Goal: Task Accomplishment & Management: Use online tool/utility

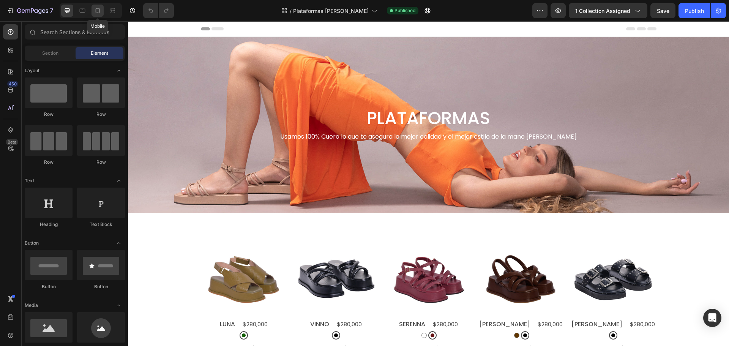
click at [98, 13] on icon at bounding box center [98, 11] width 8 height 8
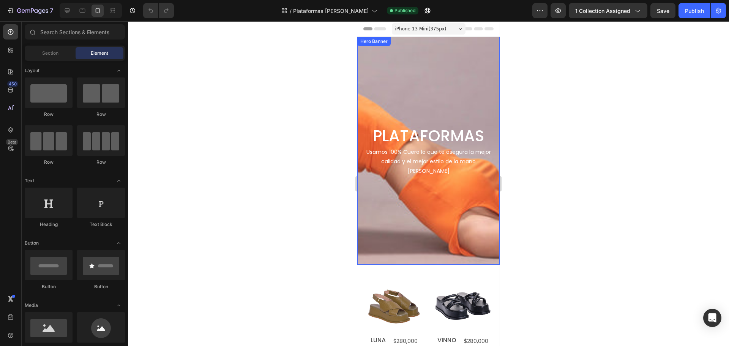
click at [400, 65] on div "Background Image" at bounding box center [428, 151] width 142 height 228
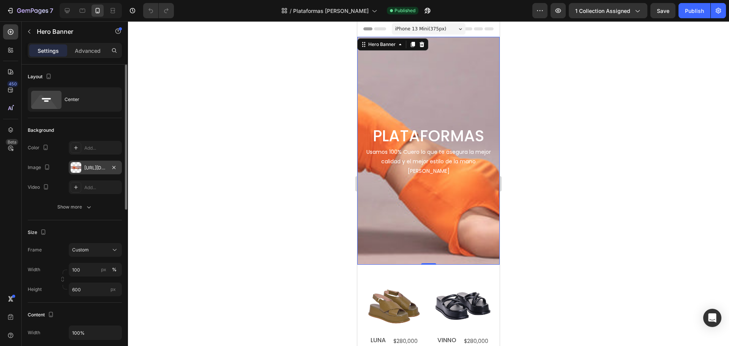
click at [79, 169] on div at bounding box center [76, 167] width 11 height 11
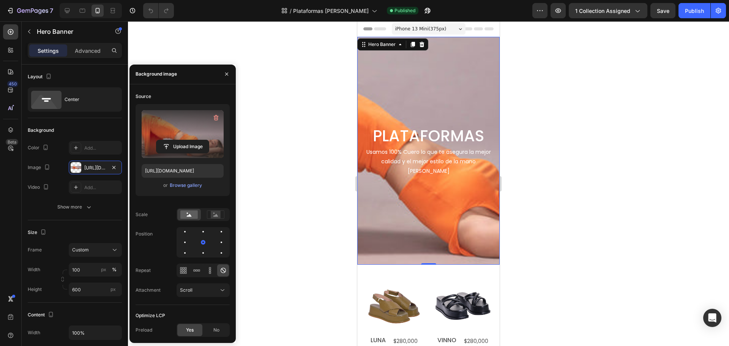
click at [180, 115] on label at bounding box center [183, 134] width 82 height 48
click at [180, 140] on input "file" at bounding box center [182, 146] width 52 height 13
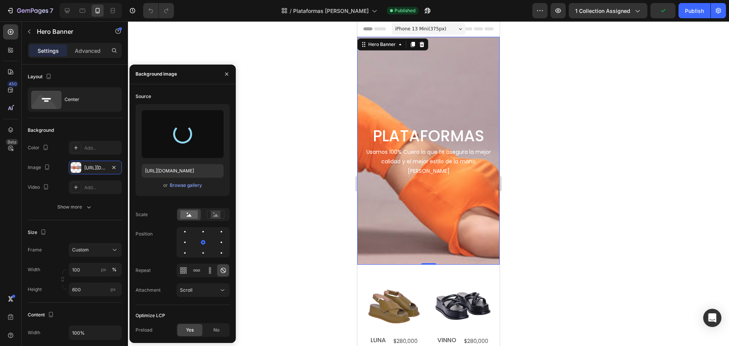
type input "https://cdn.shopify.com/s/files/1/0958/3912/5826/files/gempages_582690064773940…"
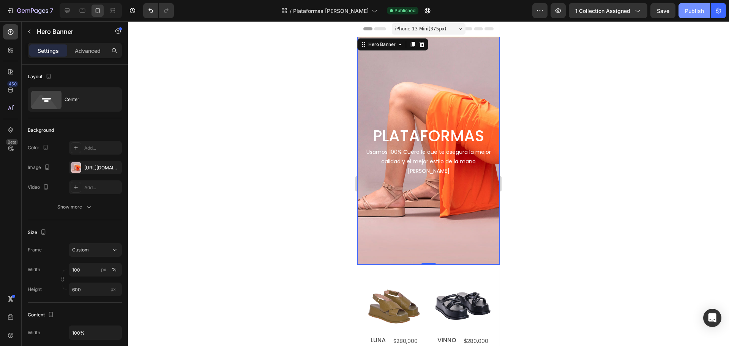
click at [686, 9] on div "Publish" at bounding box center [694, 11] width 19 height 8
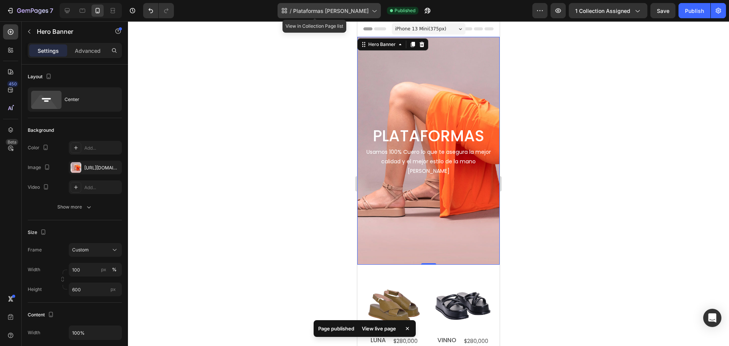
click at [325, 11] on span "Plataformas [PERSON_NAME]" at bounding box center [331, 11] width 76 height 8
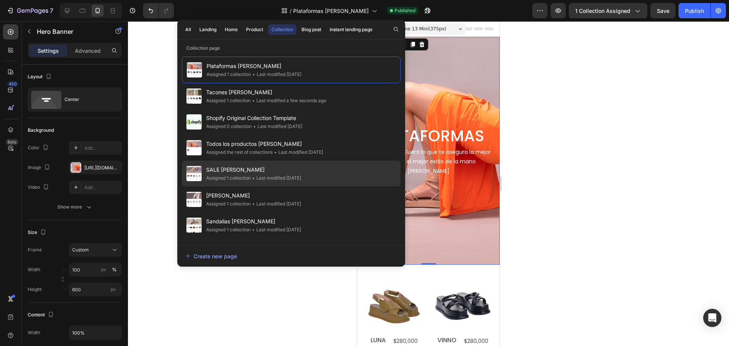
click at [229, 171] on span "SALE [PERSON_NAME]" at bounding box center [253, 169] width 95 height 9
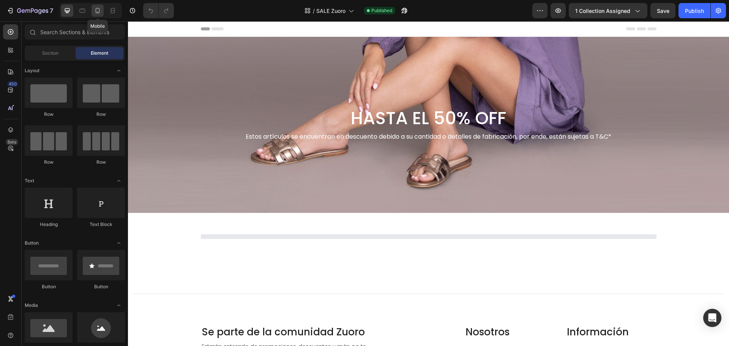
click at [98, 9] on icon at bounding box center [98, 11] width 8 height 8
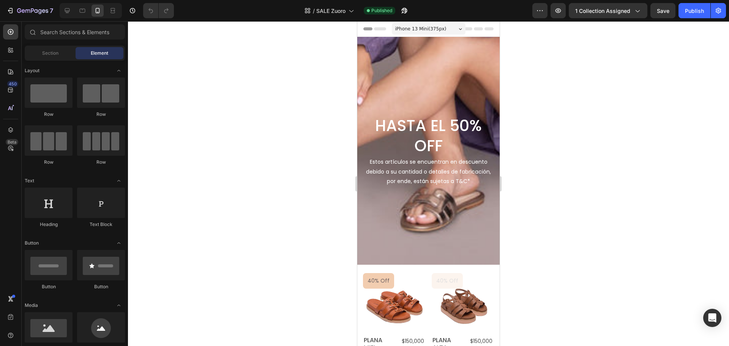
click at [410, 69] on div "Background Image" at bounding box center [428, 151] width 142 height 228
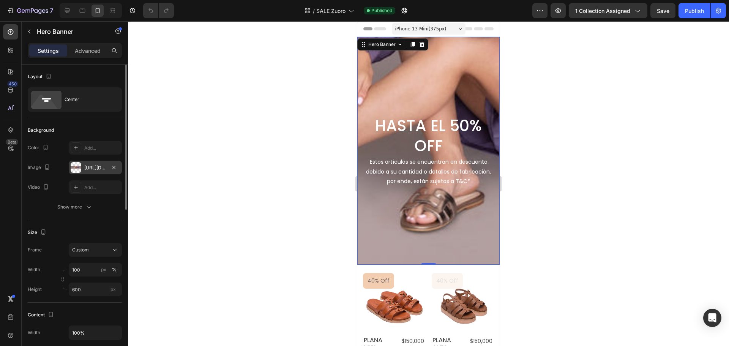
click at [77, 163] on div at bounding box center [76, 167] width 11 height 11
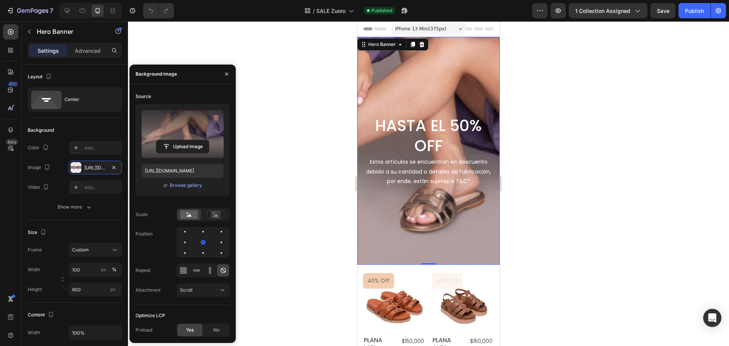
click at [167, 122] on label at bounding box center [183, 134] width 82 height 48
click at [167, 140] on input "file" at bounding box center [182, 146] width 52 height 13
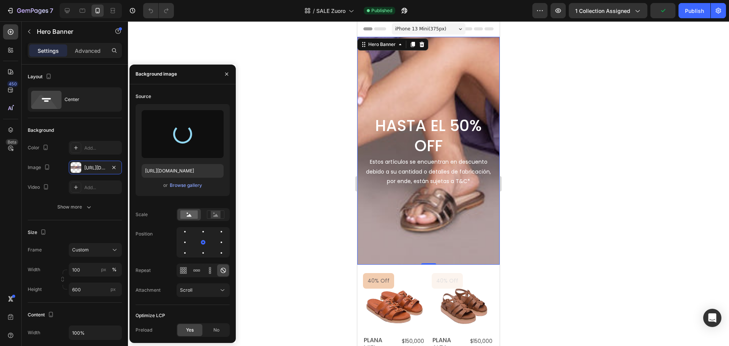
type input "https://cdn.shopify.com/s/files/1/0958/3912/5826/files/gempages_582690064773940…"
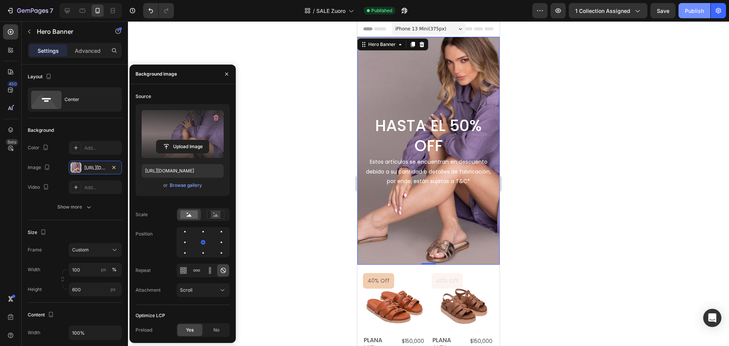
click at [689, 13] on div "Publish" at bounding box center [694, 11] width 19 height 8
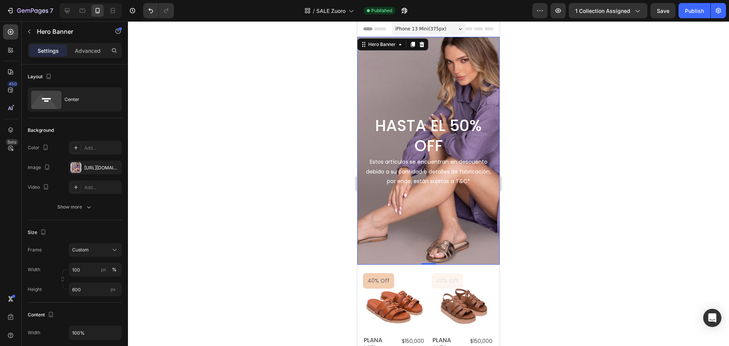
click at [292, 16] on div "/ SALE Zuoro Published" at bounding box center [356, 10] width 352 height 15
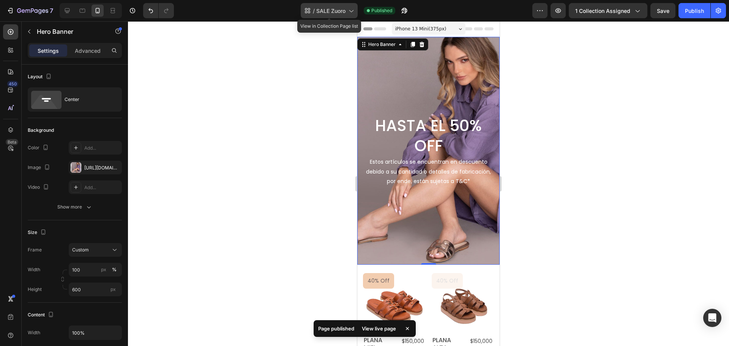
click at [304, 12] on icon at bounding box center [308, 11] width 8 height 8
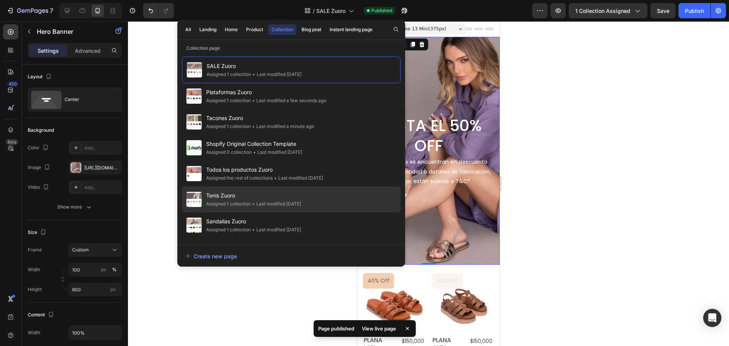
click at [237, 199] on span "Tenis Zuoro" at bounding box center [253, 195] width 95 height 9
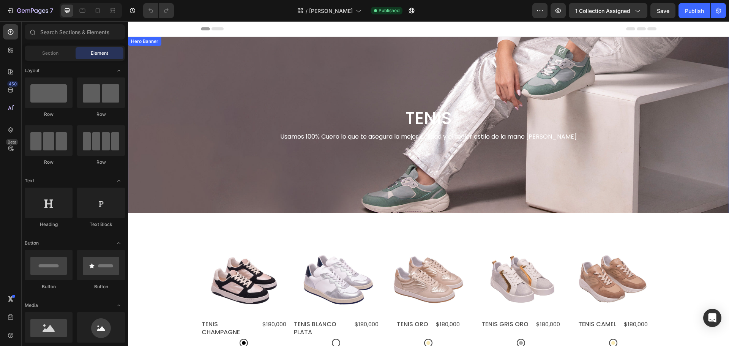
click at [354, 81] on div "Background Image" at bounding box center [428, 125] width 601 height 176
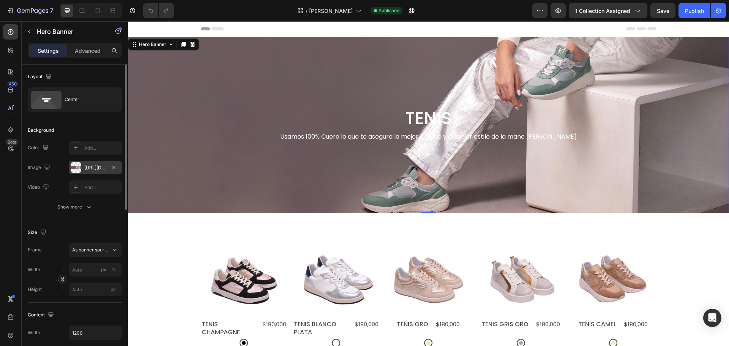
click at [79, 165] on div at bounding box center [76, 167] width 11 height 11
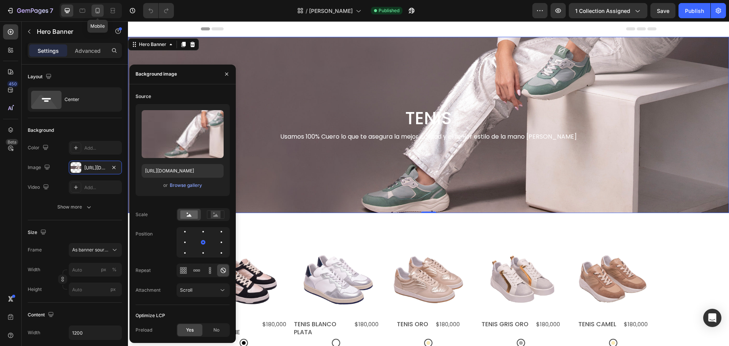
click at [97, 15] on div at bounding box center [97, 11] width 12 height 12
type input "100"
type input "600"
type input "100%"
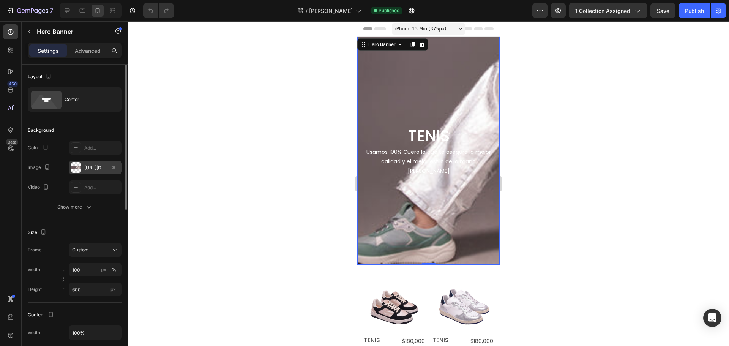
click at [75, 166] on div at bounding box center [76, 167] width 11 height 11
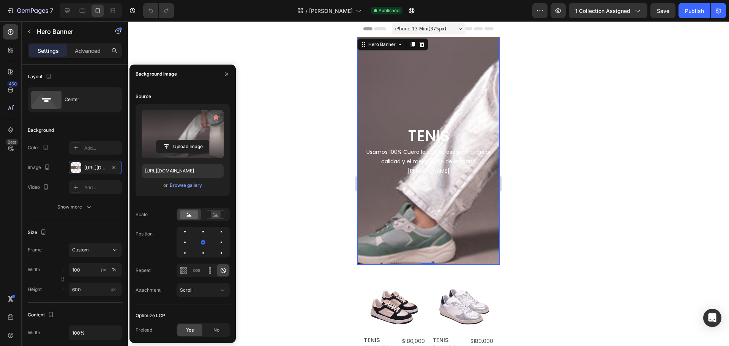
click at [170, 129] on label at bounding box center [183, 134] width 82 height 48
click at [170, 140] on input "file" at bounding box center [182, 146] width 52 height 13
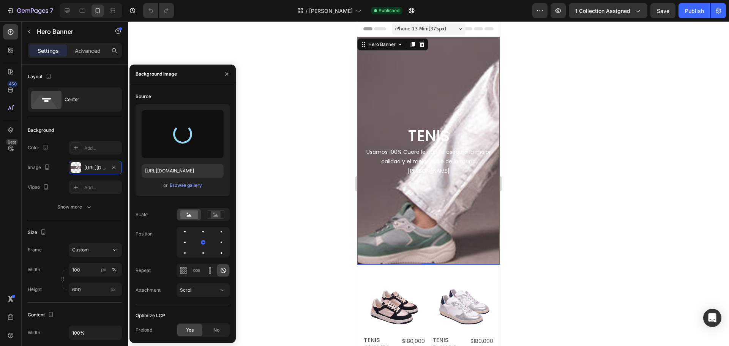
type input "https://cdn.shopify.com/s/files/1/0958/3912/5826/files/gempages_582690064773940…"
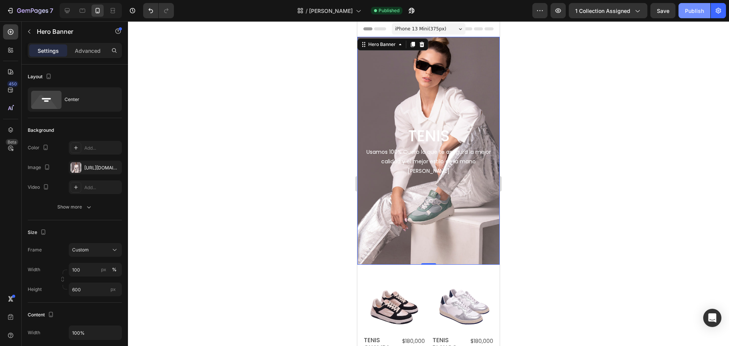
click at [687, 11] on div "Publish" at bounding box center [694, 11] width 19 height 8
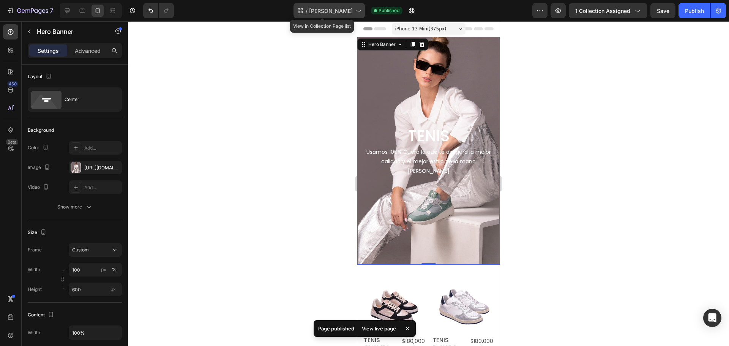
click at [311, 11] on div "/ Tenis Zuoro" at bounding box center [328, 10] width 71 height 15
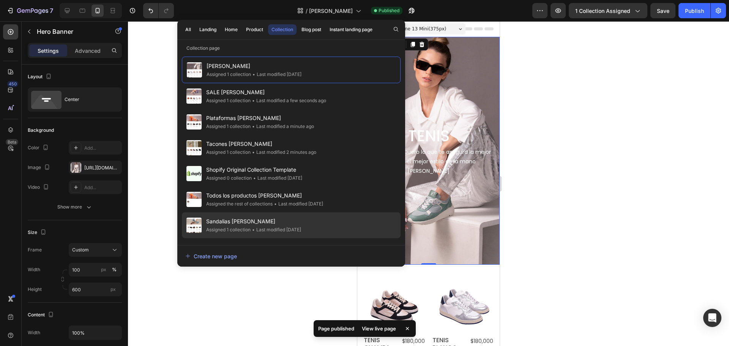
click at [230, 223] on span "Sandalias Zuoro" at bounding box center [253, 221] width 95 height 9
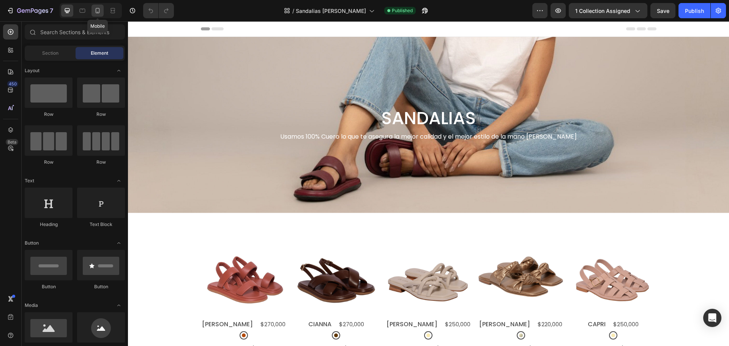
click at [92, 6] on div at bounding box center [97, 11] width 12 height 12
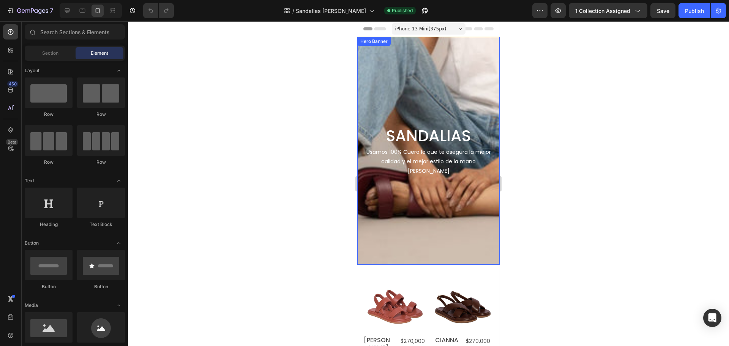
click at [391, 80] on div "Background Image" at bounding box center [428, 151] width 142 height 228
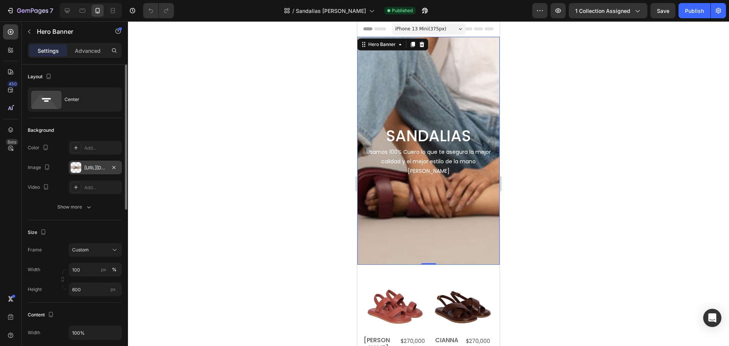
click at [75, 167] on div at bounding box center [76, 167] width 11 height 11
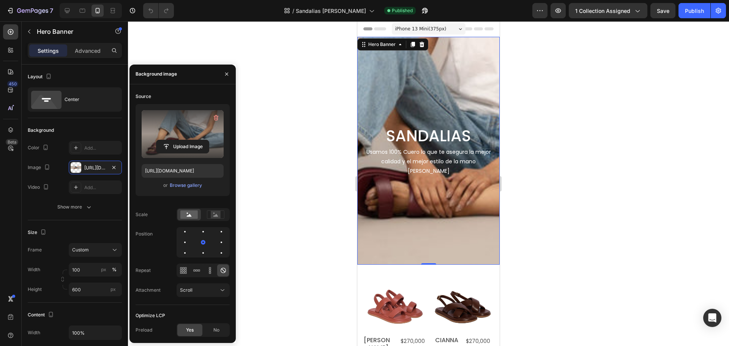
click at [197, 124] on label at bounding box center [183, 134] width 82 height 48
click at [197, 140] on input "file" at bounding box center [182, 146] width 52 height 13
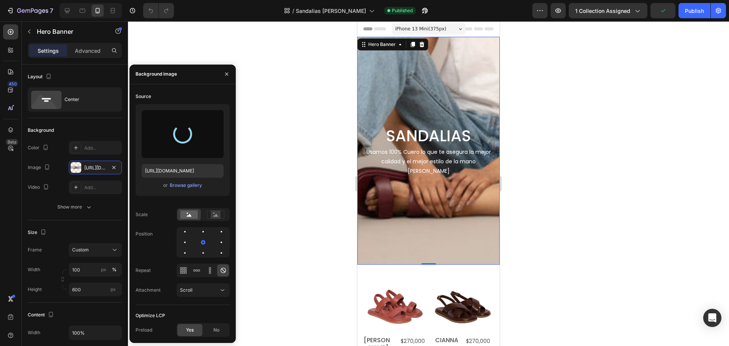
type input "https://cdn.shopify.com/s/files/1/0958/3912/5826/files/gempages_582690064773940…"
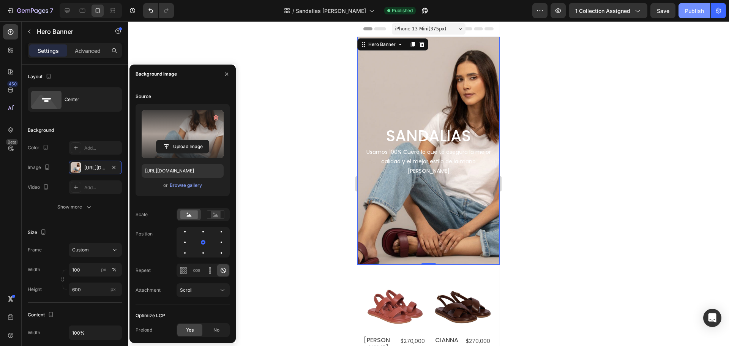
click at [688, 9] on div "Publish" at bounding box center [694, 11] width 19 height 8
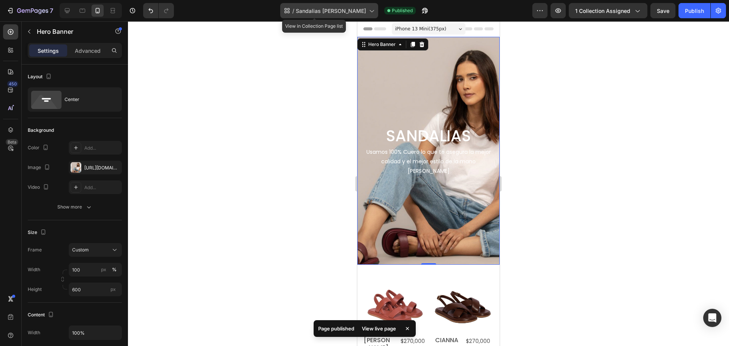
click at [332, 7] on span "Sandalias Zuoro" at bounding box center [331, 11] width 70 height 8
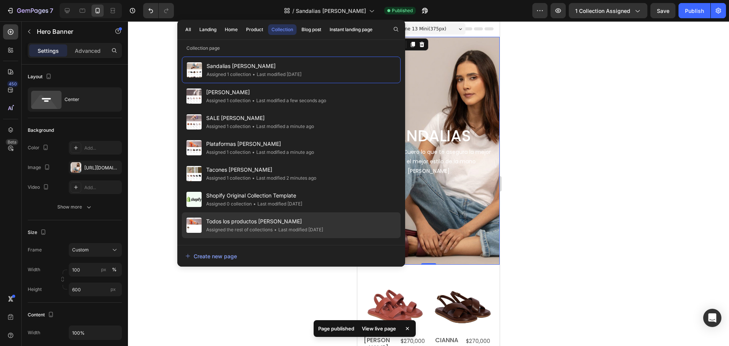
click at [241, 218] on span "Todos los productos Zuoro" at bounding box center [264, 221] width 117 height 9
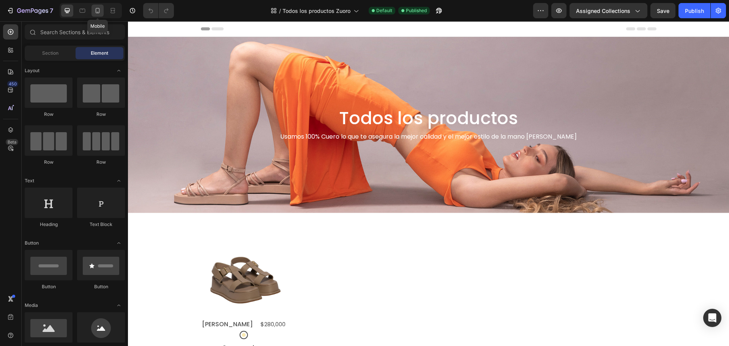
click at [95, 9] on icon at bounding box center [98, 11] width 8 height 8
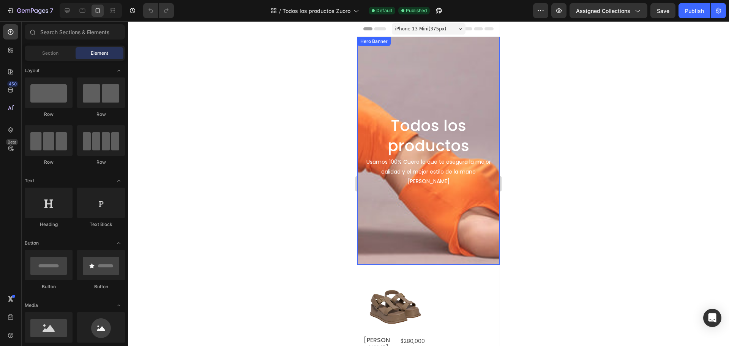
click at [407, 91] on div "Background Image" at bounding box center [428, 151] width 142 height 228
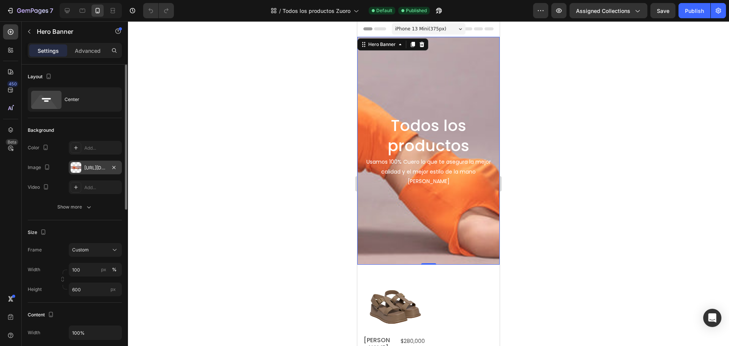
click at [88, 172] on div "[URL][DOMAIN_NAME]" at bounding box center [95, 168] width 53 height 14
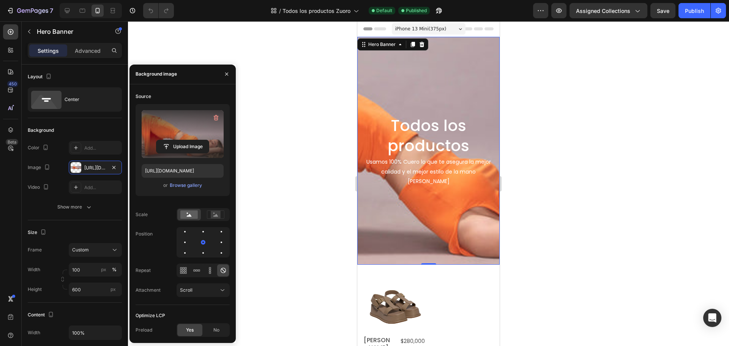
click at [191, 117] on label at bounding box center [183, 134] width 82 height 48
click at [191, 140] on input "file" at bounding box center [182, 146] width 52 height 13
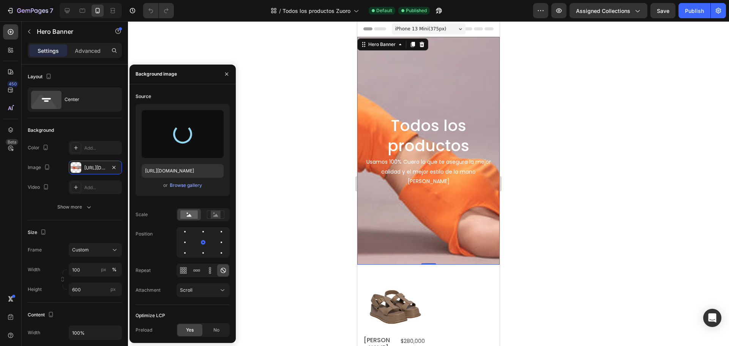
type input "[URL][DOMAIN_NAME]"
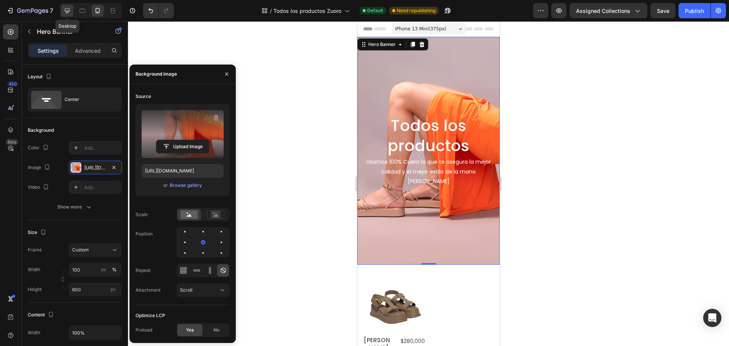
click at [67, 10] on icon at bounding box center [67, 11] width 8 height 8
type input "1200"
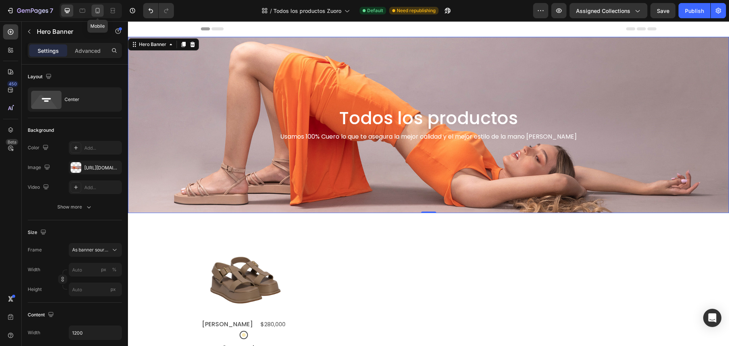
click at [98, 10] on icon at bounding box center [98, 11] width 8 height 8
type input "100"
type input "600"
type input "100%"
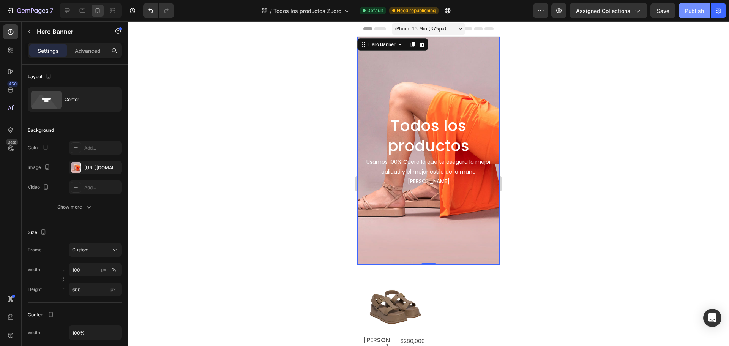
click at [695, 10] on div "Publish" at bounding box center [694, 11] width 19 height 8
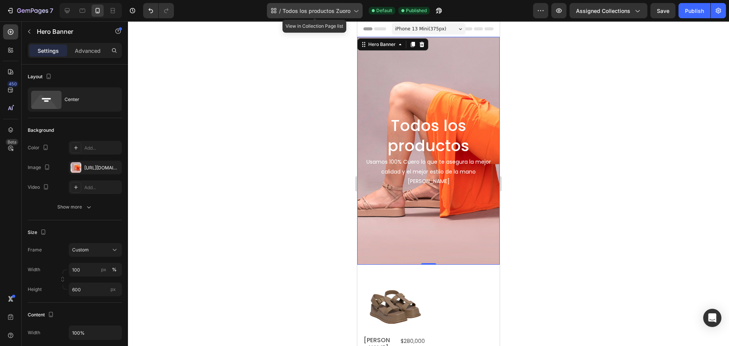
click at [320, 9] on span "Todos los productos Zuoro" at bounding box center [316, 11] width 68 height 8
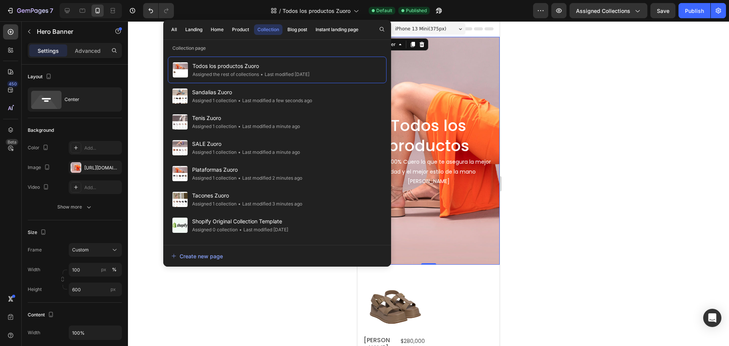
click at [153, 141] on div at bounding box center [428, 183] width 601 height 325
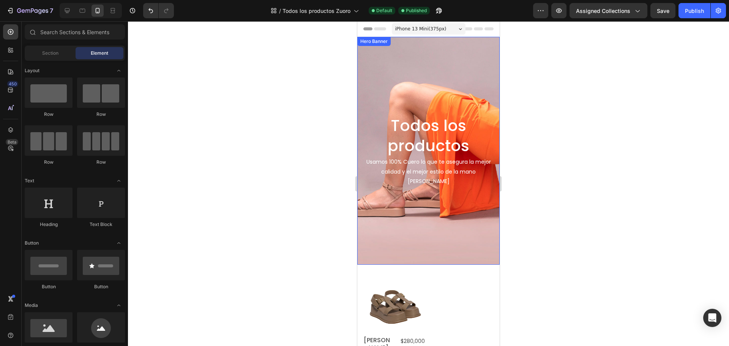
click at [383, 70] on div "Background Image" at bounding box center [428, 151] width 142 height 228
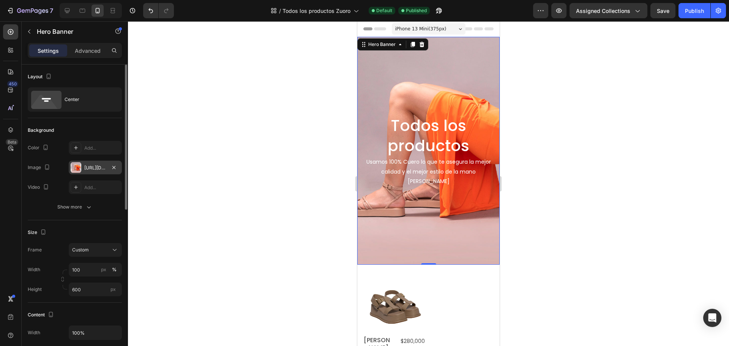
click at [85, 171] on div "[URL][DOMAIN_NAME]" at bounding box center [95, 167] width 22 height 7
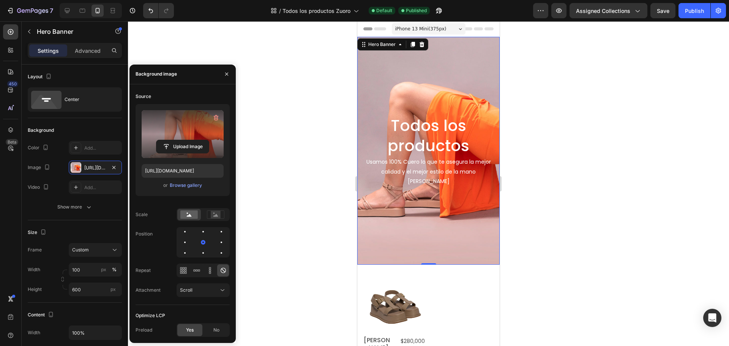
click at [155, 119] on label at bounding box center [183, 134] width 82 height 48
click at [156, 140] on input "file" at bounding box center [182, 146] width 52 height 13
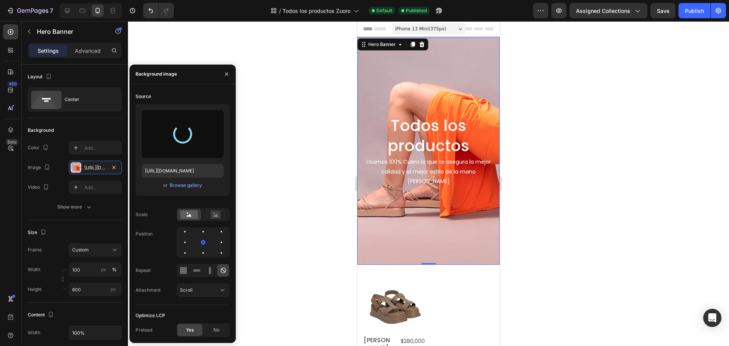
type input "[URL][DOMAIN_NAME]"
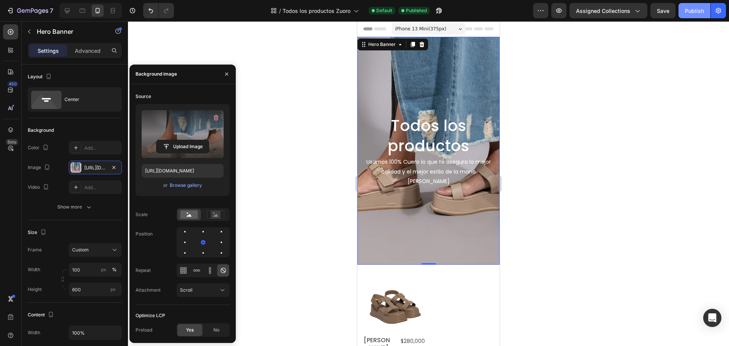
click at [688, 11] on div "Publish" at bounding box center [694, 11] width 19 height 8
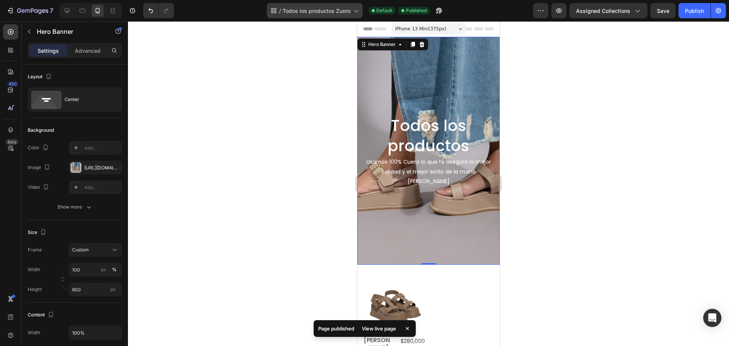
click at [294, 9] on span "Todos los productos Zuoro" at bounding box center [316, 11] width 68 height 8
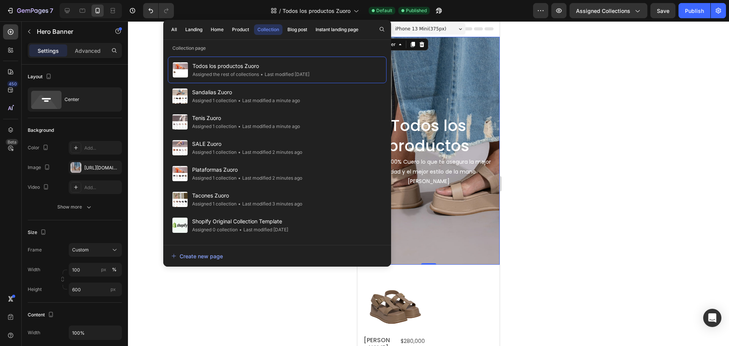
click at [158, 69] on div at bounding box center [428, 183] width 601 height 325
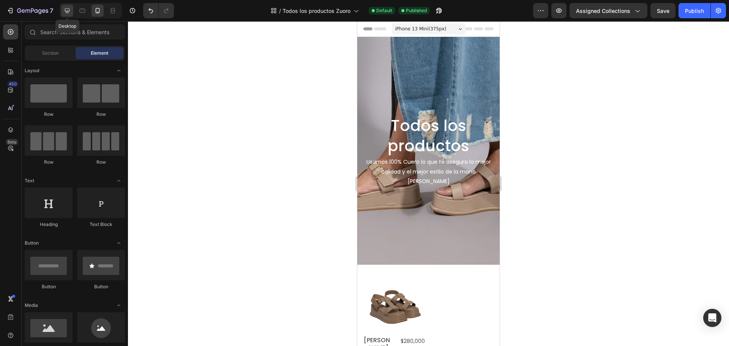
click at [69, 9] on icon at bounding box center [67, 10] width 5 height 5
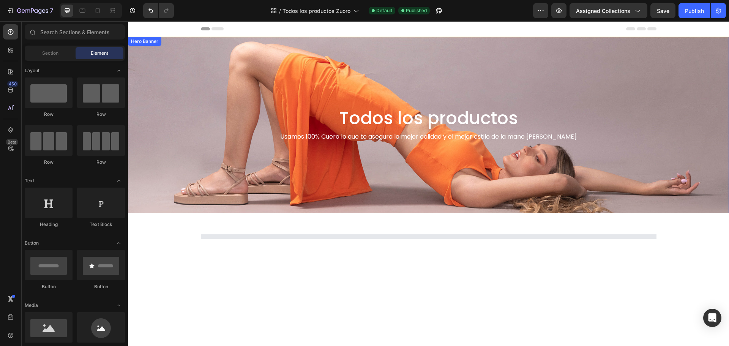
click at [337, 79] on div "Background Image" at bounding box center [428, 125] width 601 height 176
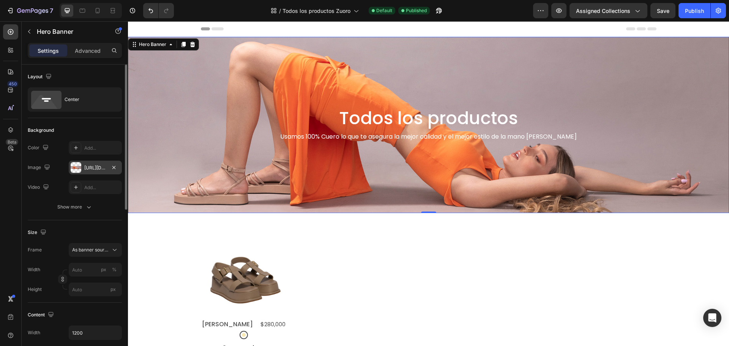
click at [88, 170] on div "[URL][DOMAIN_NAME]" at bounding box center [95, 167] width 22 height 7
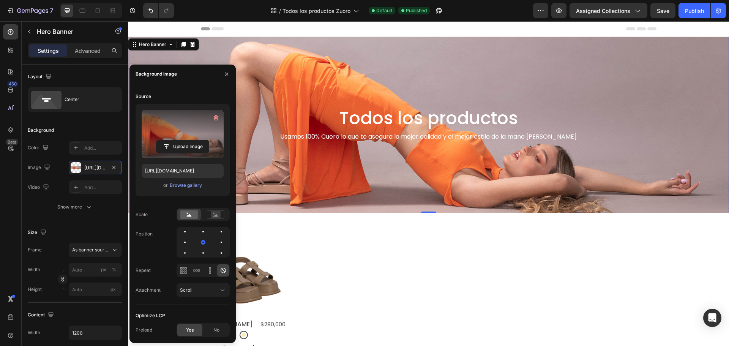
click at [182, 128] on label at bounding box center [183, 134] width 82 height 48
click at [182, 140] on input "file" at bounding box center [182, 146] width 52 height 13
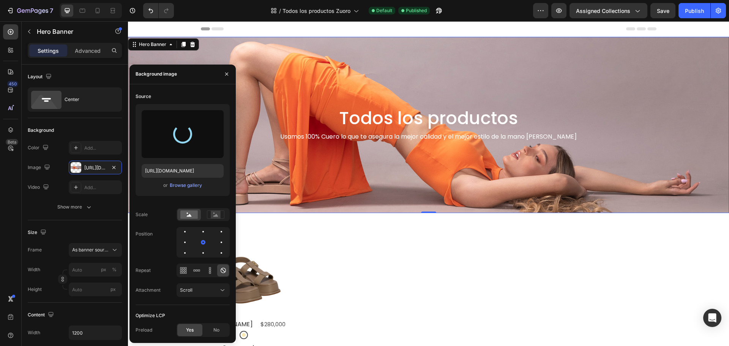
type input "[URL][DOMAIN_NAME]"
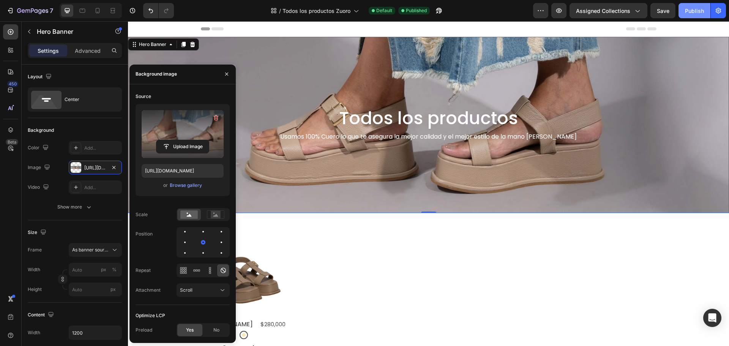
click at [690, 11] on div "Publish" at bounding box center [694, 11] width 19 height 8
